Goal: Information Seeking & Learning: Learn about a topic

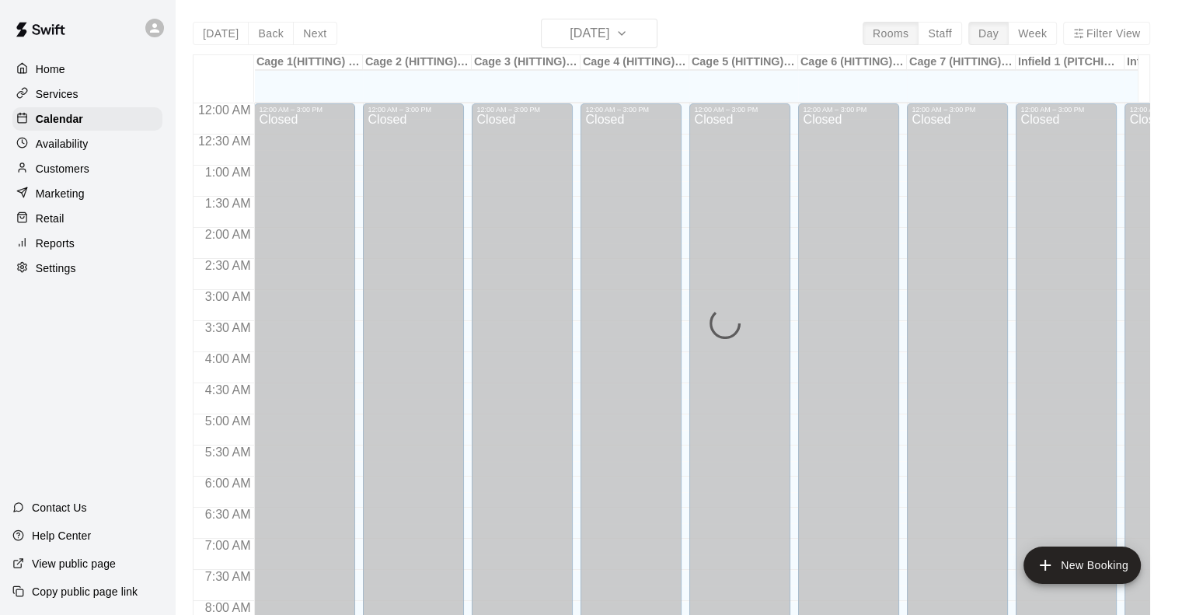
scroll to position [571, 0]
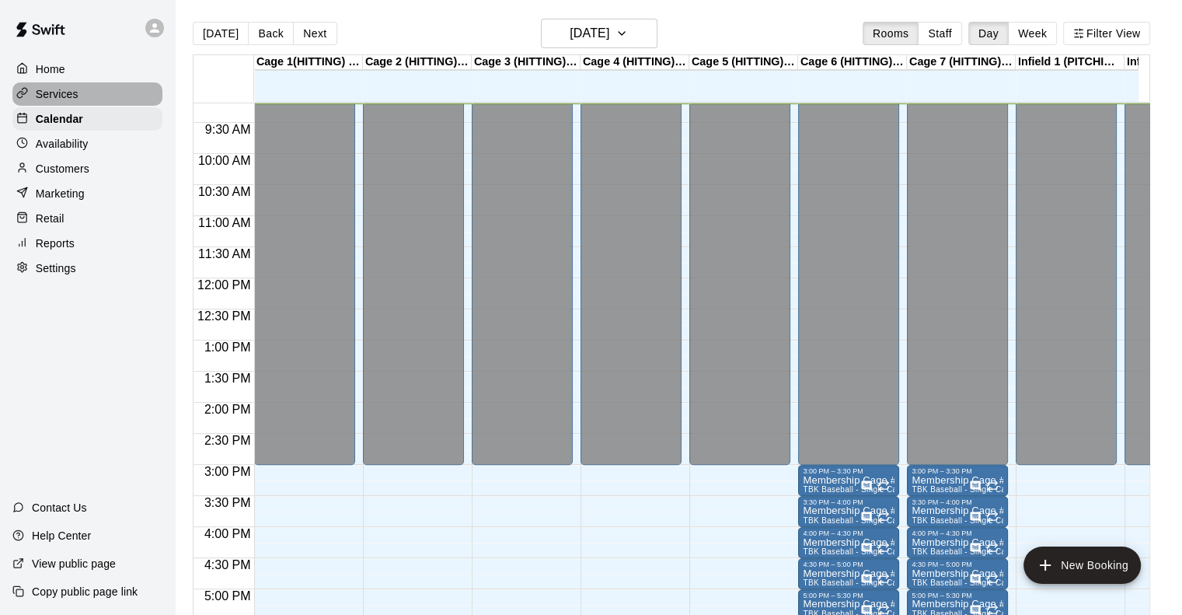
click at [68, 92] on p "Services" at bounding box center [57, 94] width 43 height 16
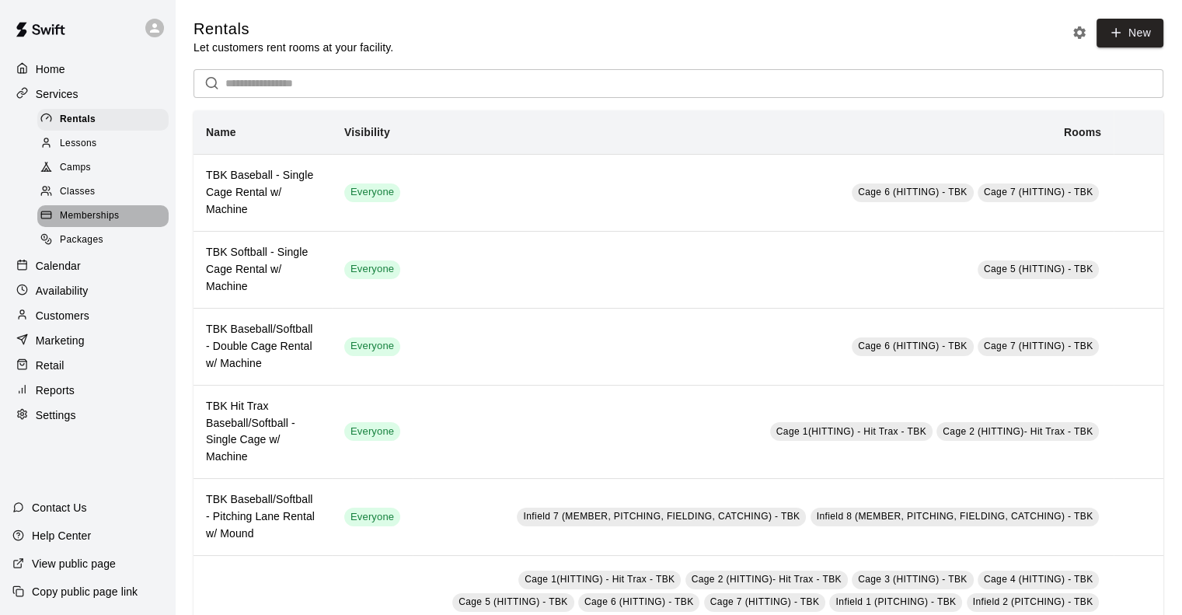
click at [98, 224] on span "Memberships" at bounding box center [89, 216] width 59 height 16
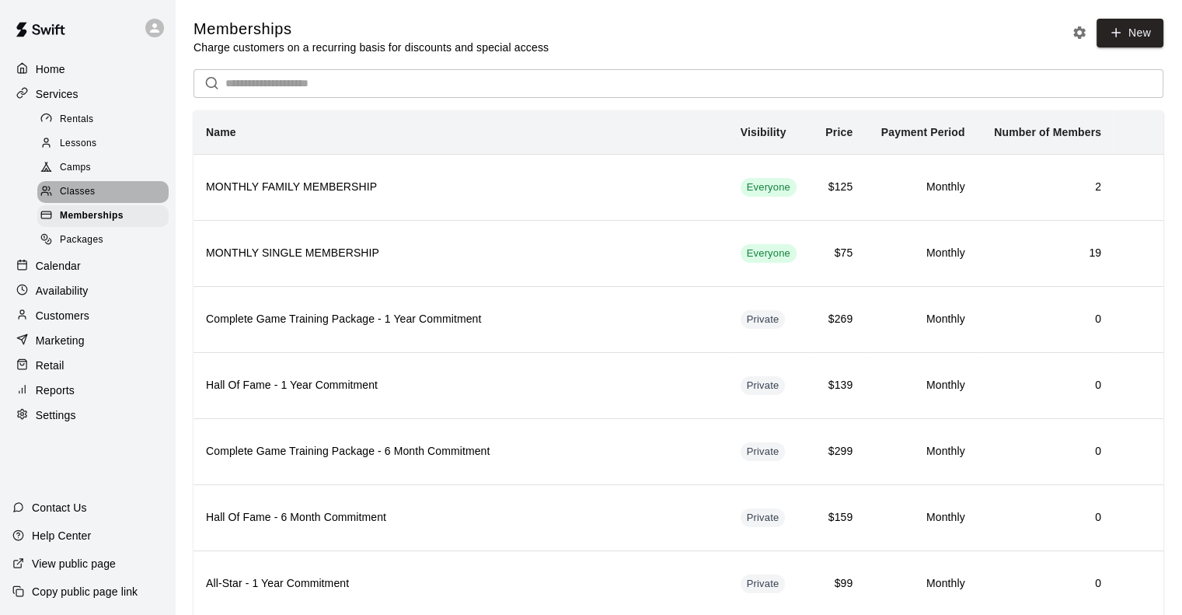
click at [88, 197] on span "Classes" at bounding box center [77, 192] width 35 height 16
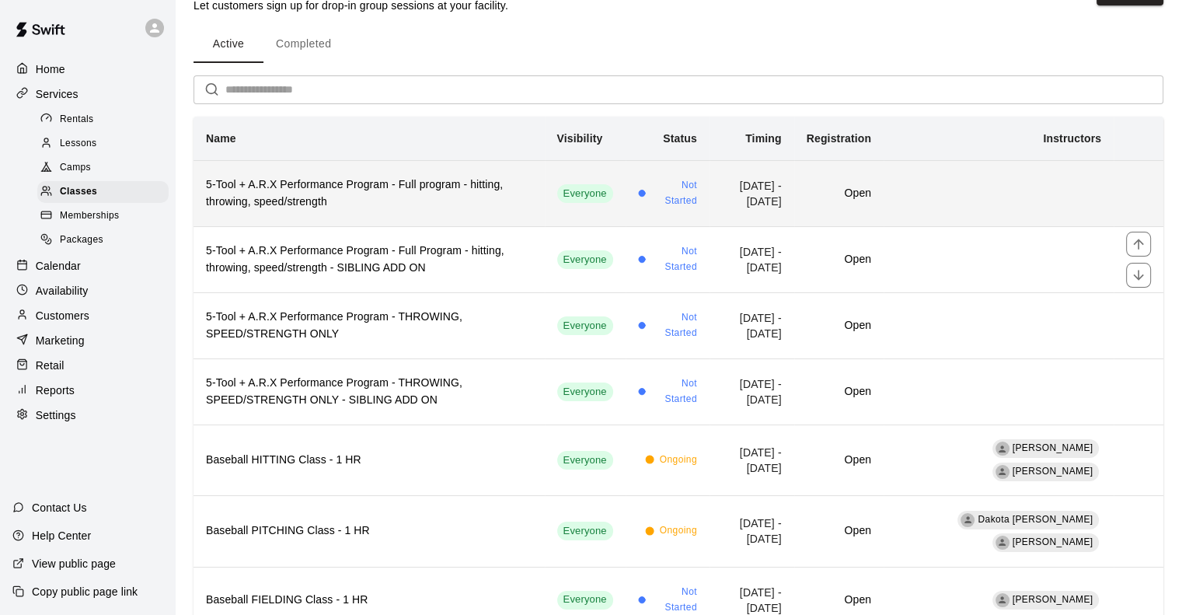
scroll to position [44, 0]
click at [365, 176] on h6 "5-Tool + A.R.X Performance Program - Full program - hitting, throwing, speed/st…" at bounding box center [369, 192] width 326 height 34
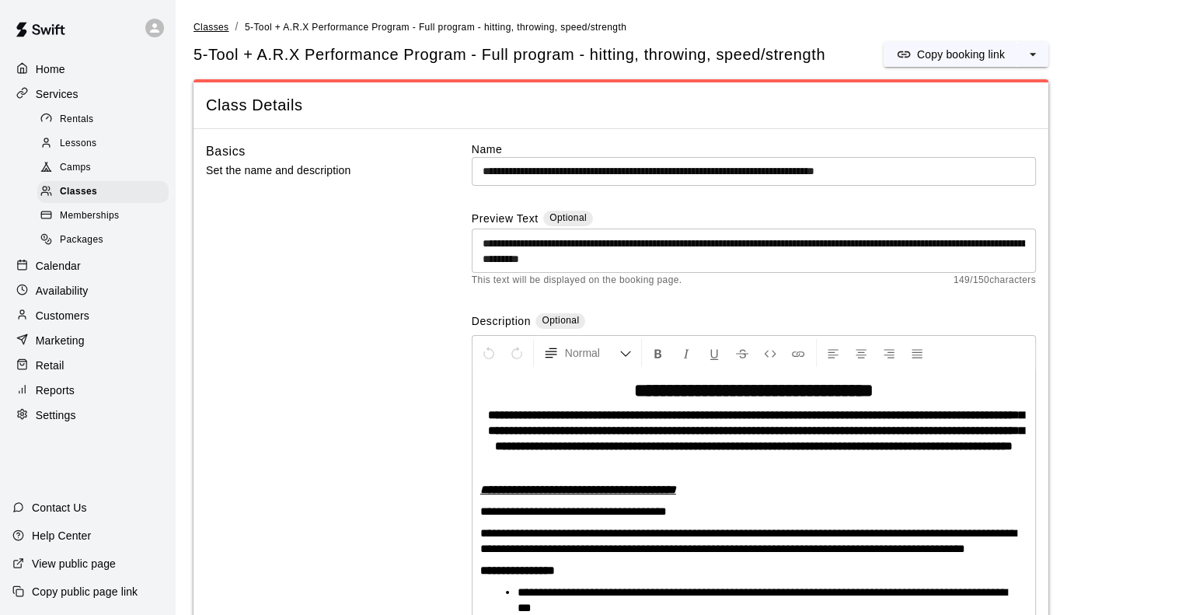
click at [204, 23] on span "Classes" at bounding box center [211, 27] width 35 height 11
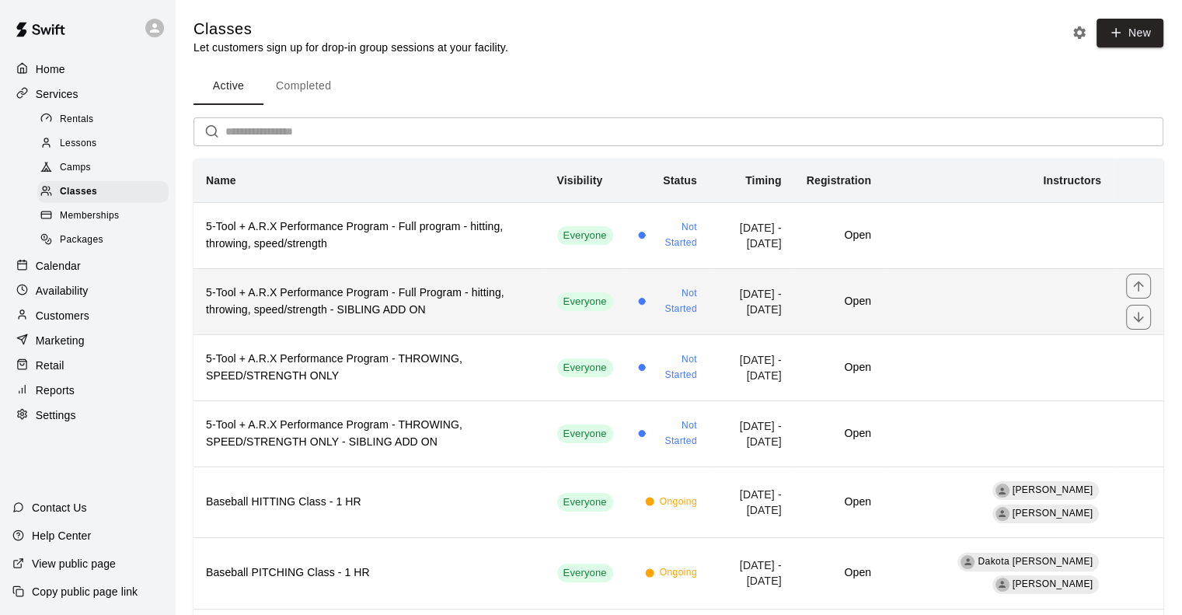
click at [316, 297] on h6 "5-Tool + A.R.X Performance Program - Full Program - hitting, throwing, speed/st…" at bounding box center [369, 301] width 326 height 34
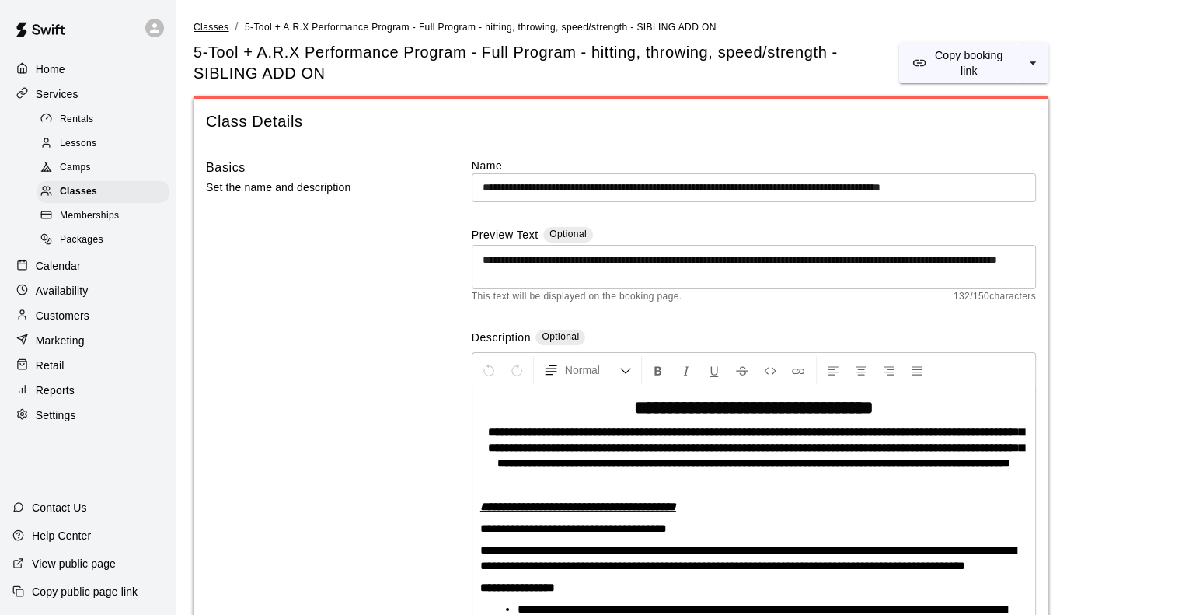
click at [215, 23] on span "Classes" at bounding box center [211, 27] width 35 height 11
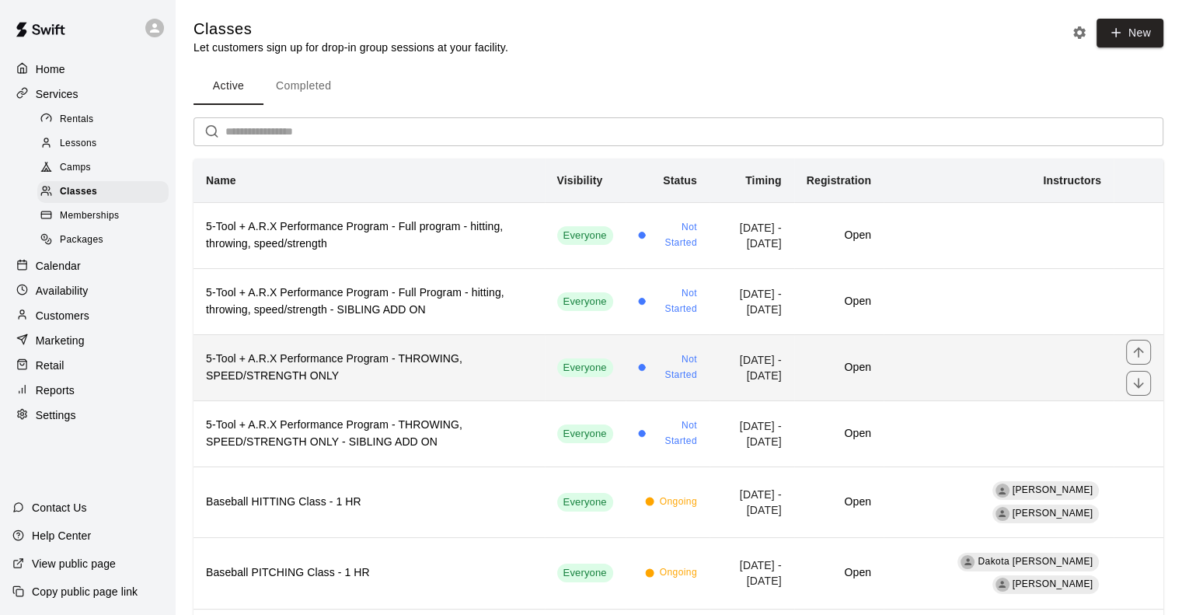
click at [316, 369] on h6 "5-Tool + A.R.X Performance Program - THROWING, SPEED/STRENGTH ONLY" at bounding box center [369, 368] width 326 height 34
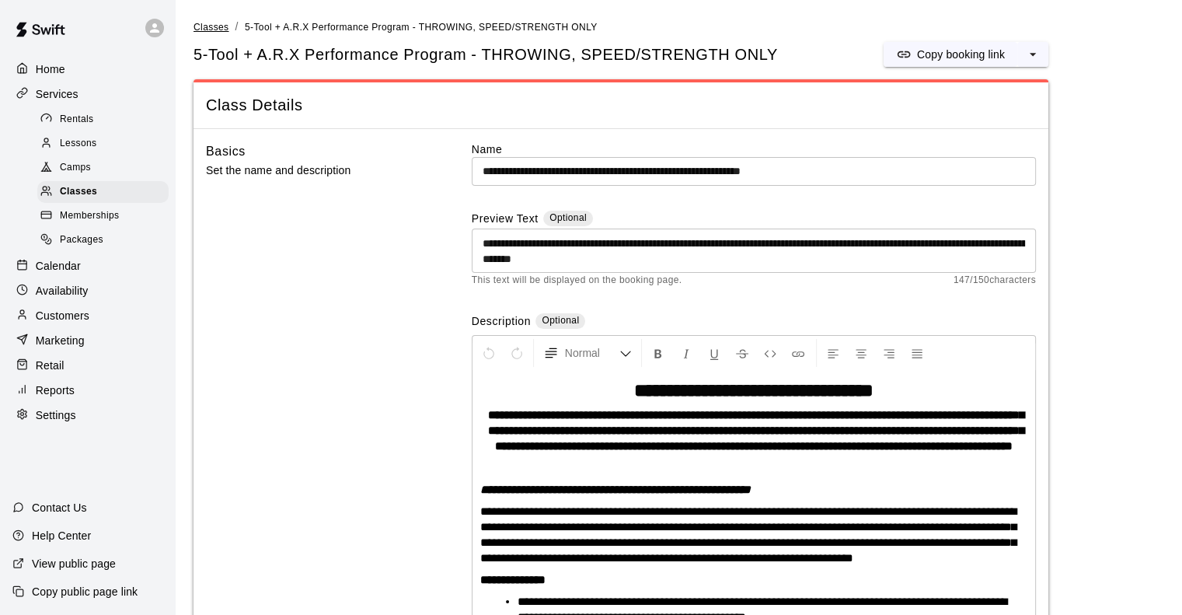
click at [208, 31] on span "Classes" at bounding box center [211, 27] width 35 height 11
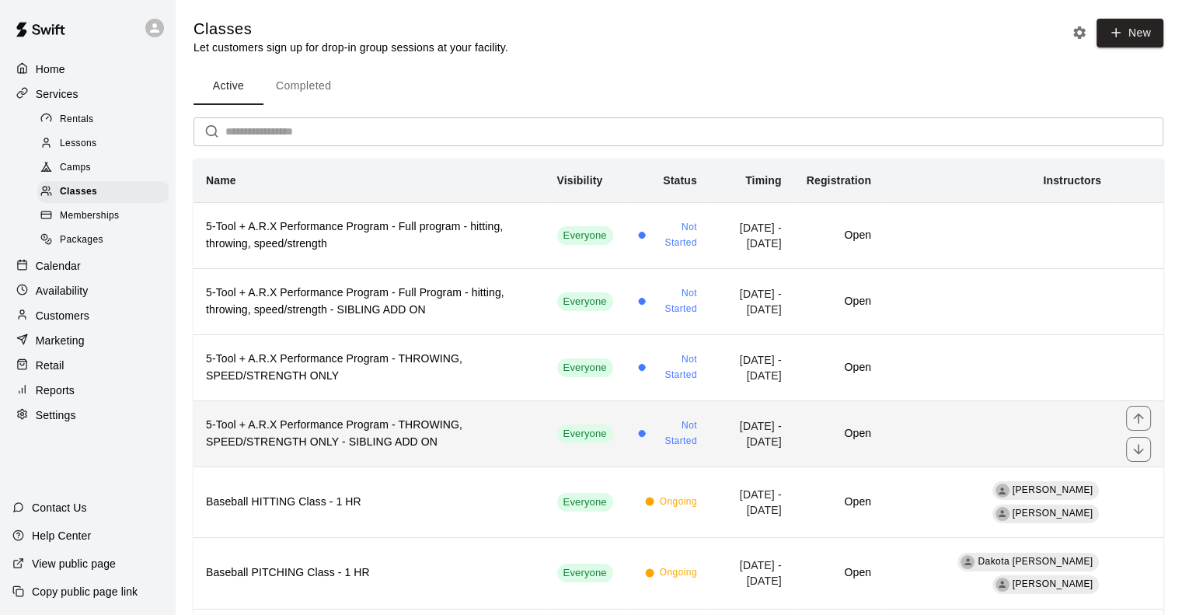
click at [344, 424] on h6 "5-Tool + A.R.X Performance Program - THROWING, SPEED/STRENGTH ONLY - SIBLING AD…" at bounding box center [369, 434] width 326 height 34
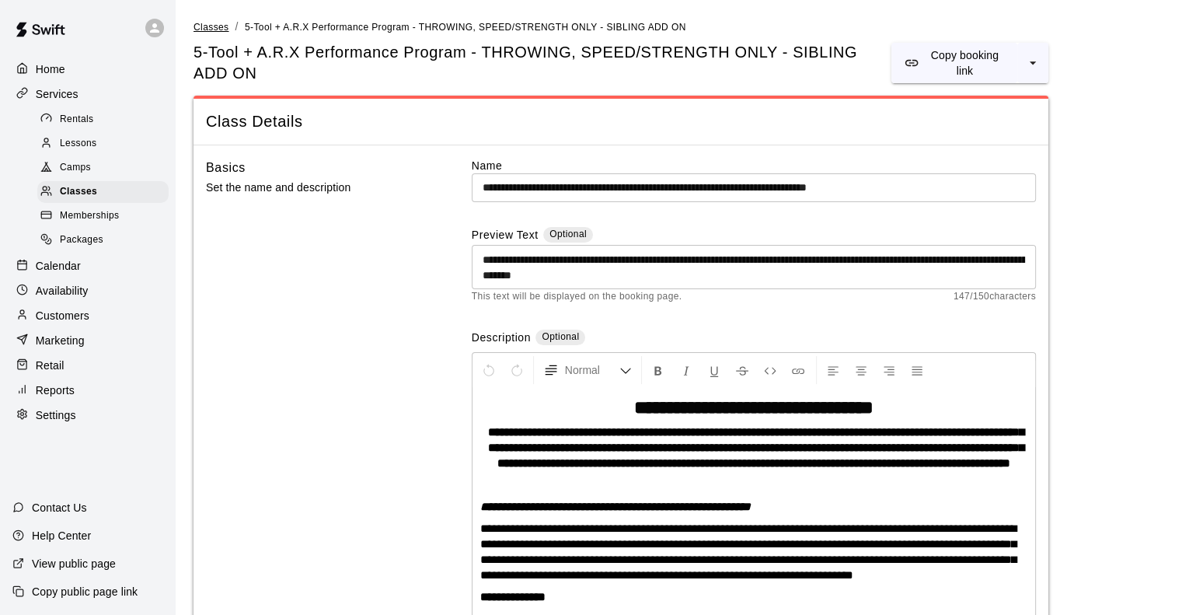
click at [211, 27] on span "Classes" at bounding box center [211, 27] width 35 height 11
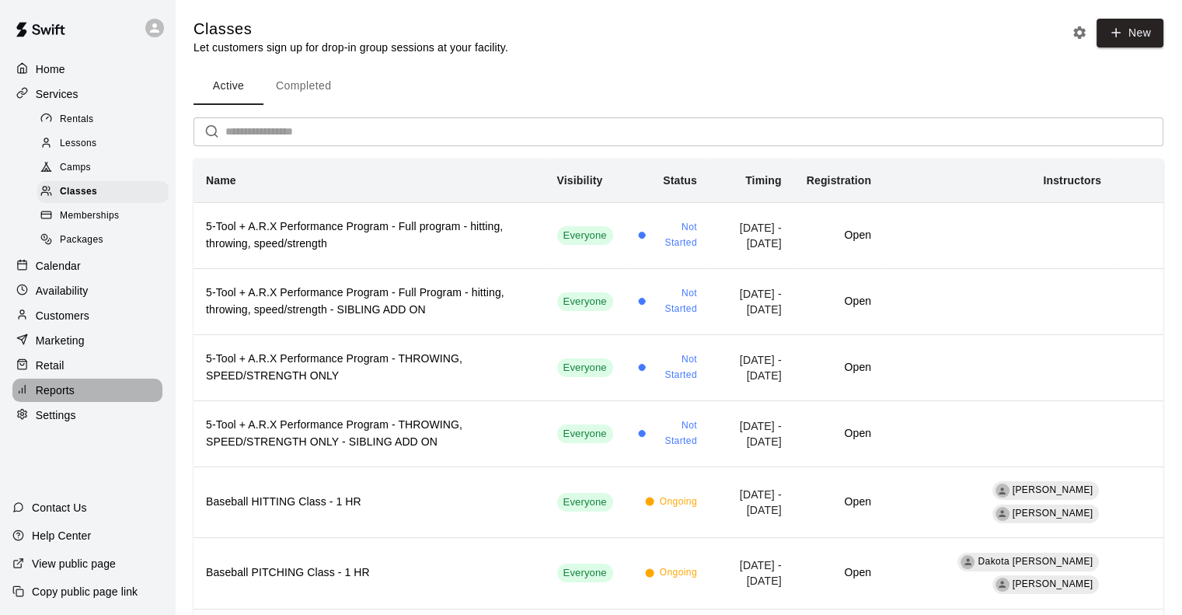
click at [59, 398] on p "Reports" at bounding box center [55, 390] width 39 height 16
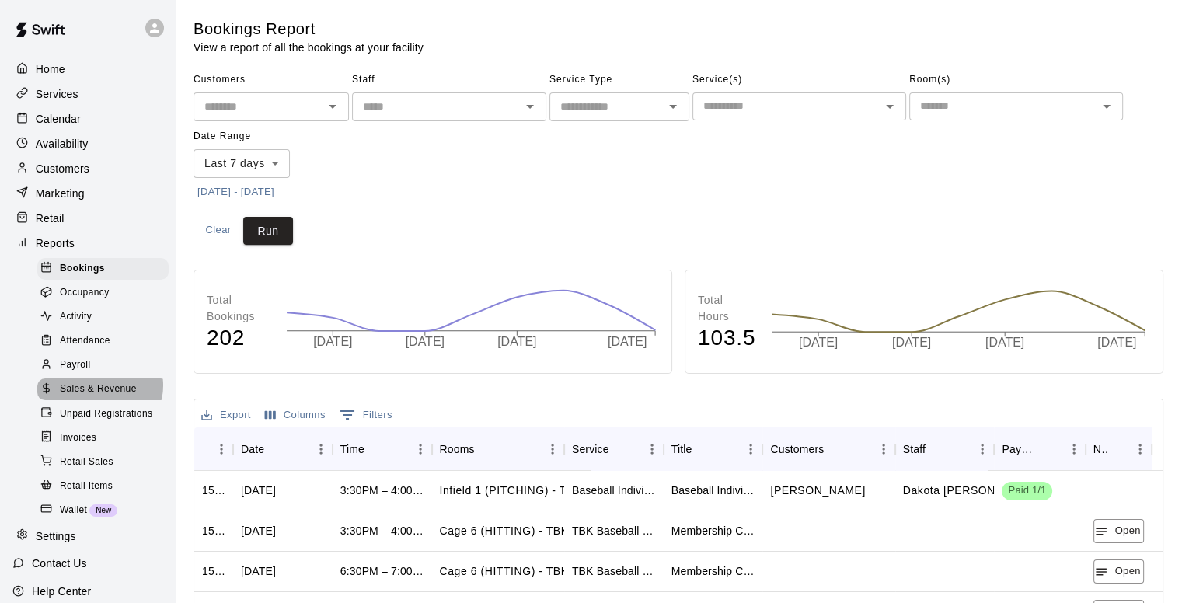
click at [99, 397] on span "Sales & Revenue" at bounding box center [98, 390] width 77 height 16
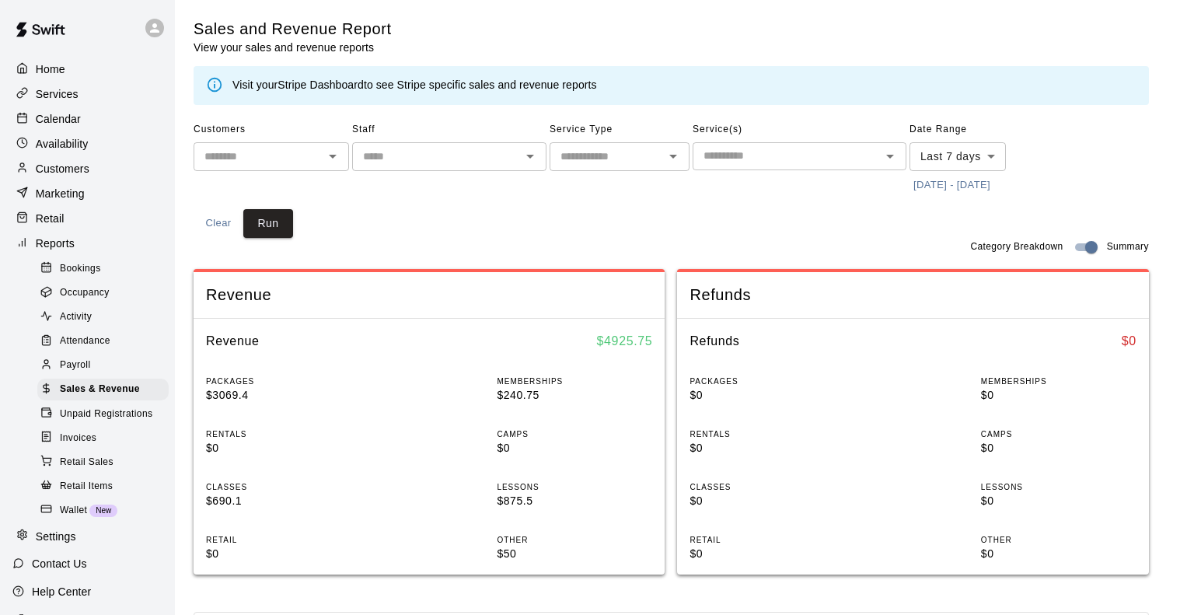
click at [960, 164] on body "Home Services Calendar Availability Customers Marketing Retail Reports Bookings…" at bounding box center [597, 581] width 1194 height 1162
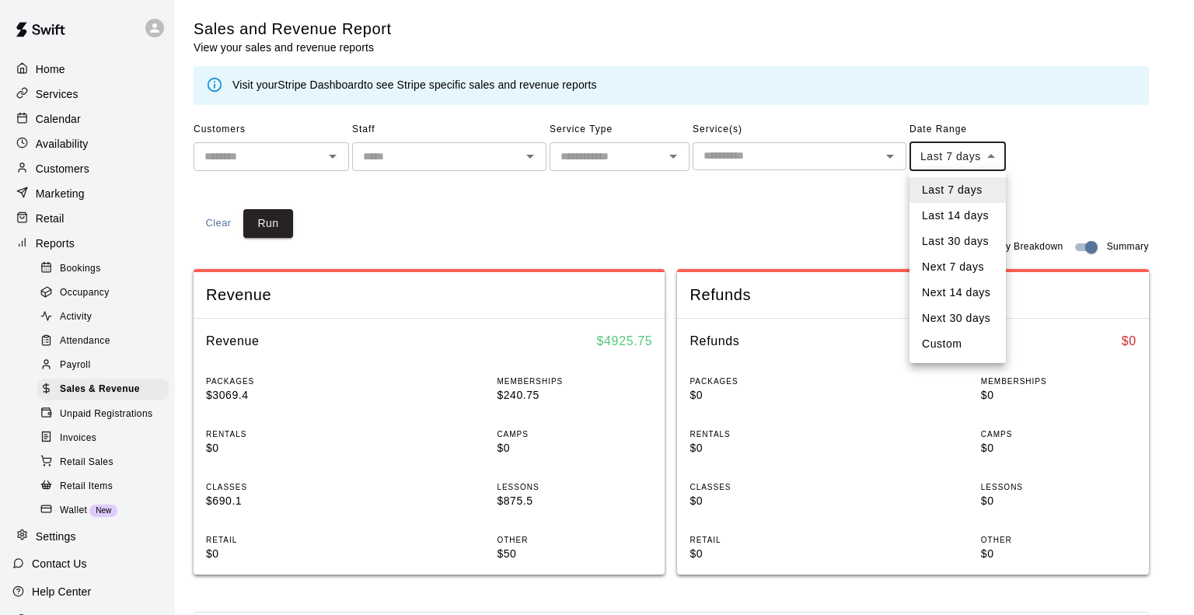
click at [274, 214] on div at bounding box center [597, 307] width 1194 height 615
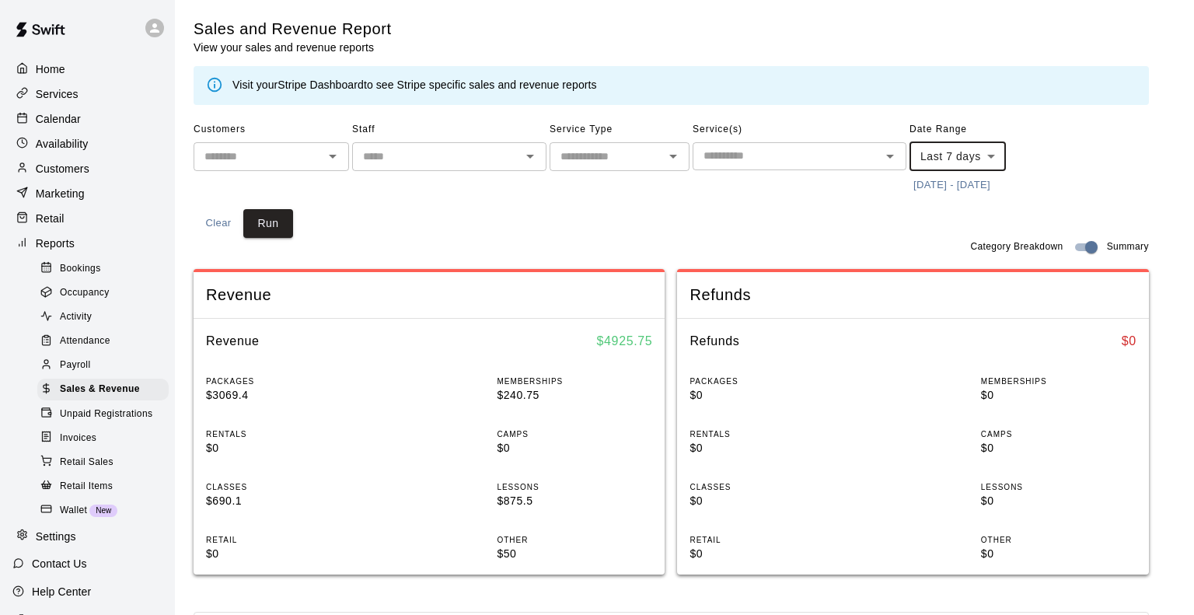
click at [955, 162] on body "Home Services Calendar Availability Customers Marketing Retail Reports Bookings…" at bounding box center [597, 581] width 1194 height 1162
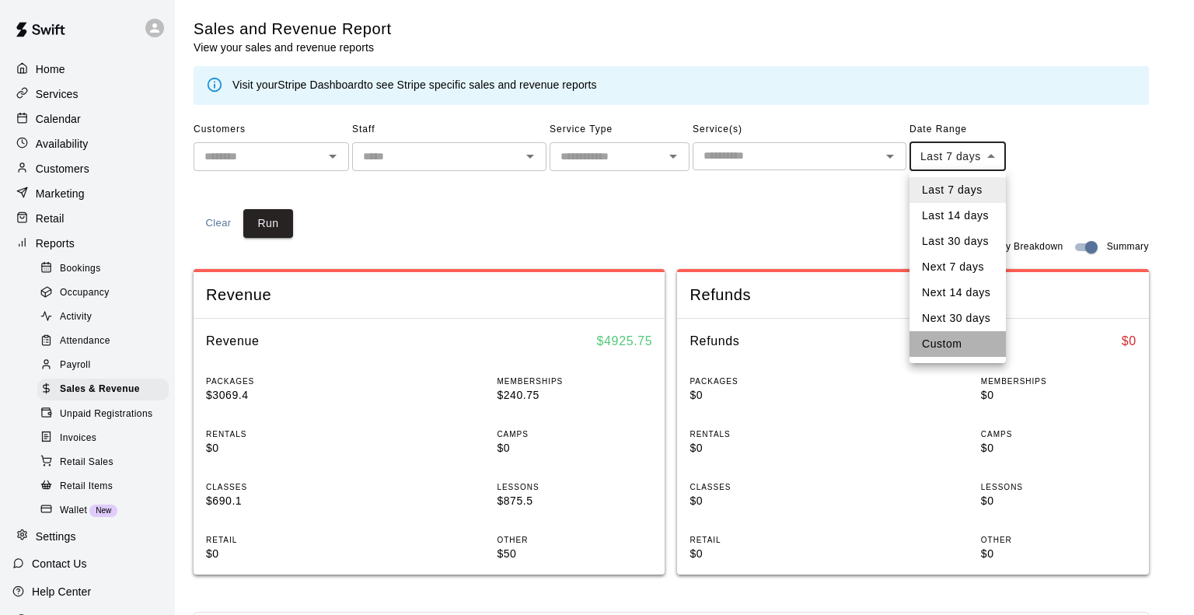
click at [957, 347] on li "Custom" at bounding box center [957, 344] width 96 height 26
type input "******"
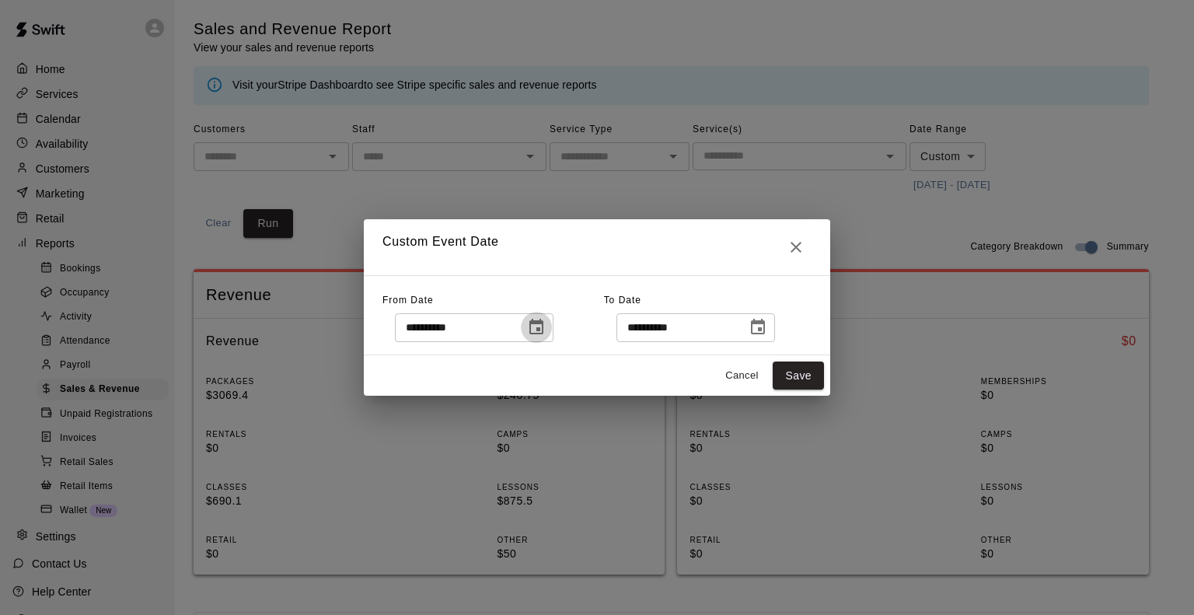
click at [546, 326] on icon "Choose date, selected date is Oct 2, 2025" at bounding box center [536, 327] width 19 height 19
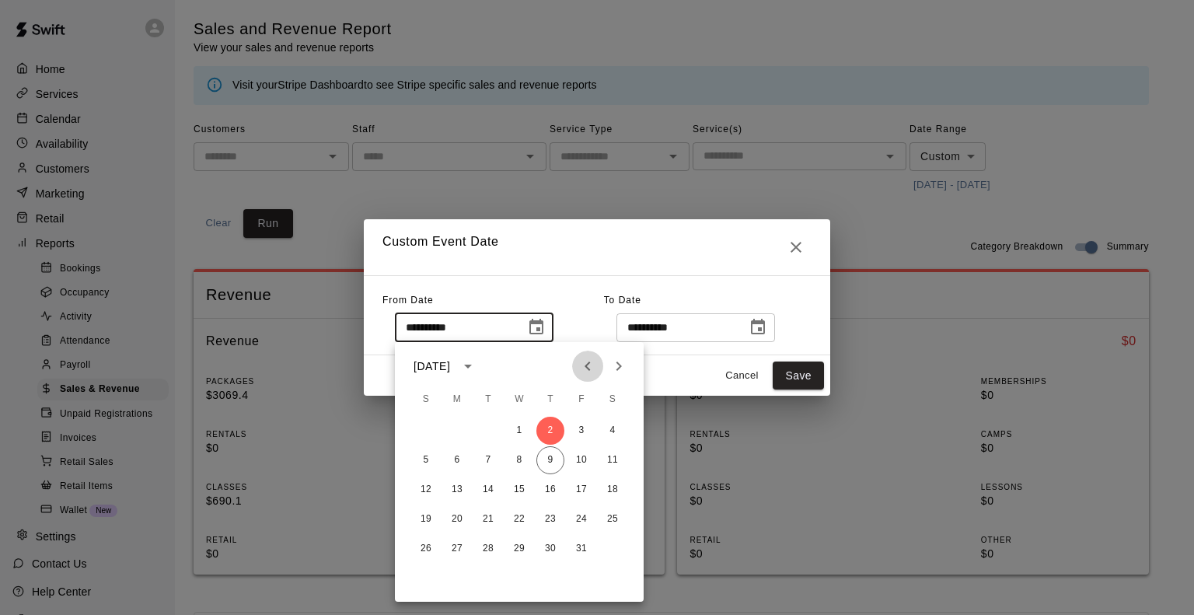
click at [584, 368] on icon "Previous month" at bounding box center [587, 366] width 19 height 19
click at [460, 431] on button "1" at bounding box center [457, 431] width 28 height 28
type input "**********"
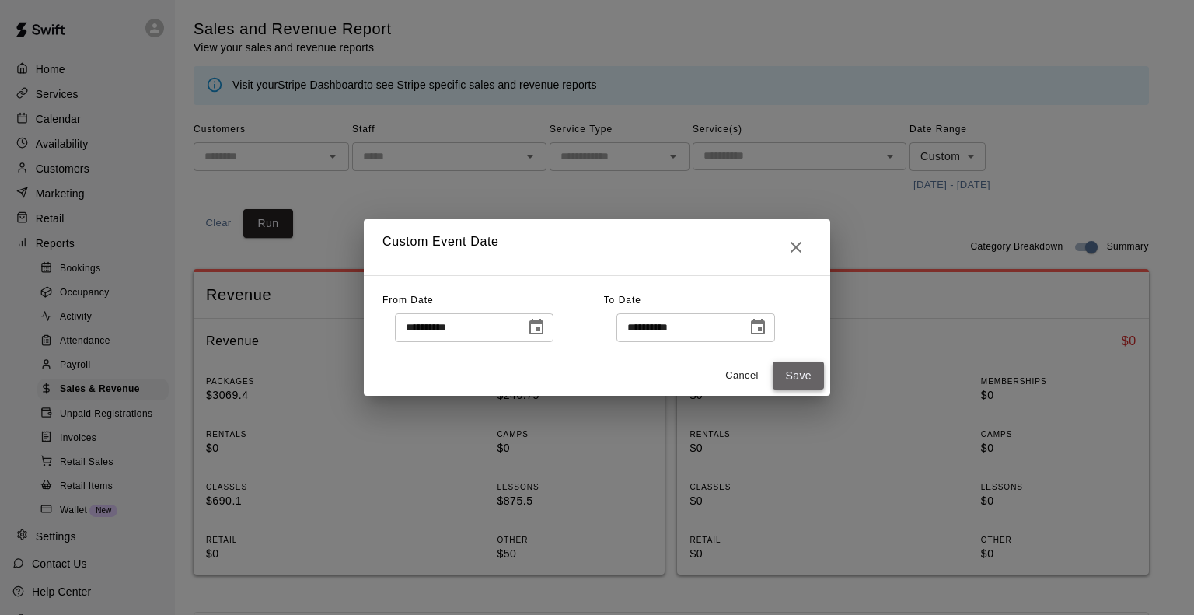
click at [793, 376] on button "Save" at bounding box center [798, 375] width 51 height 29
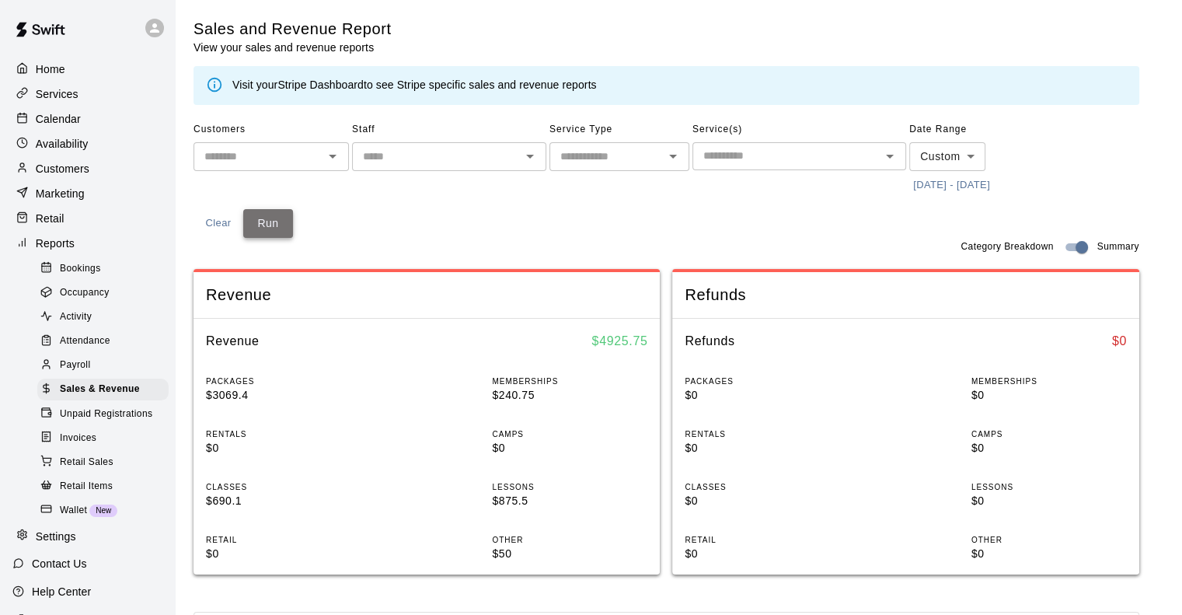
click at [276, 223] on button "Run" at bounding box center [268, 223] width 50 height 29
click at [65, 94] on p "Services" at bounding box center [57, 94] width 43 height 16
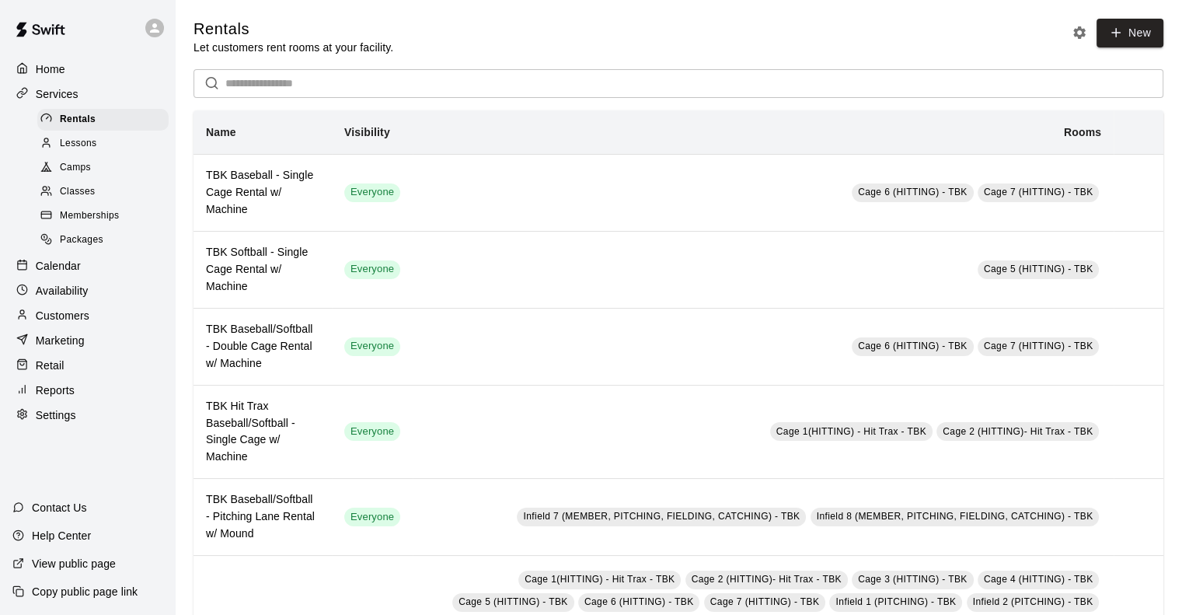
click at [419, 51] on div "Rentals Let customers rent rooms at your facility. New" at bounding box center [679, 37] width 970 height 37
